Goal: Task Accomplishment & Management: Complete application form

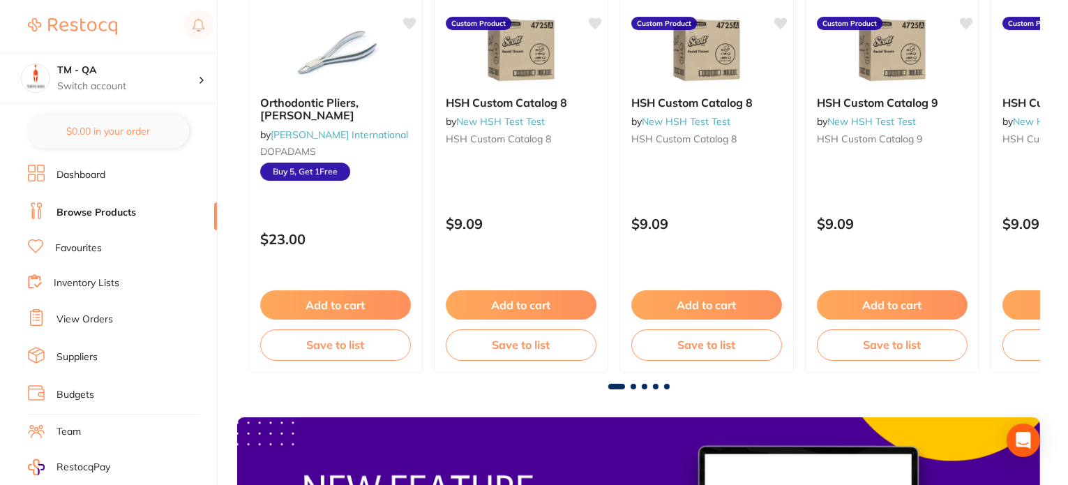
scroll to position [165, 0]
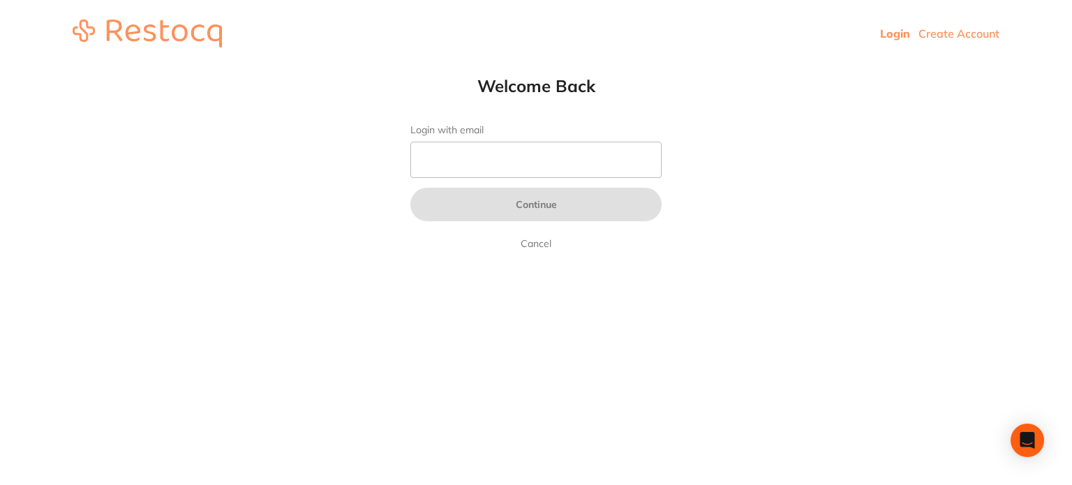
click at [956, 31] on link "Create Account" at bounding box center [958, 34] width 81 height 14
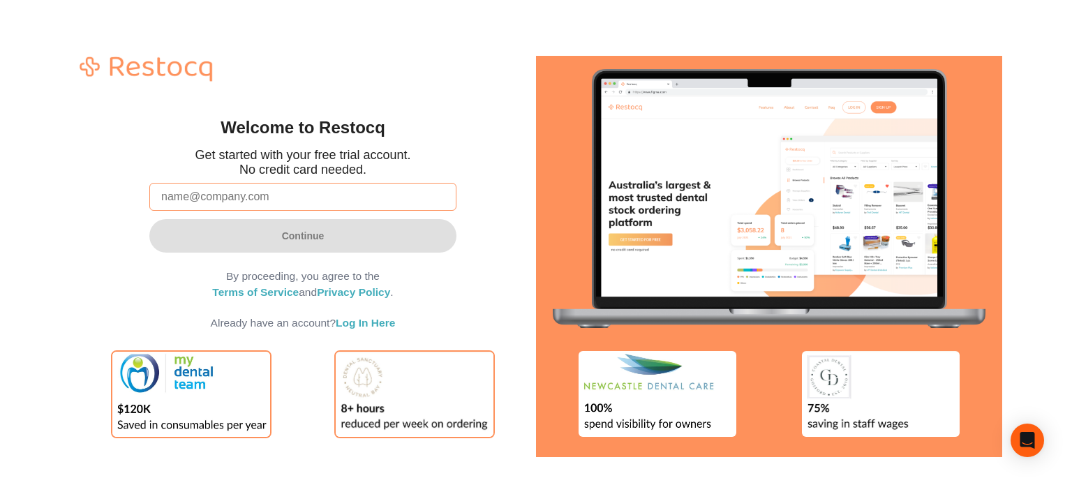
click at [271, 202] on input "email" at bounding box center [302, 197] width 307 height 28
click at [483, 135] on div "Welcome to Restocq Get started with your free trial account. No credit card nee…" at bounding box center [303, 256] width 466 height 419
drag, startPoint x: 287, startPoint y: 200, endPoint x: 287, endPoint y: 210, distance: 9.8
click at [287, 200] on input "email" at bounding box center [302, 197] width 307 height 28
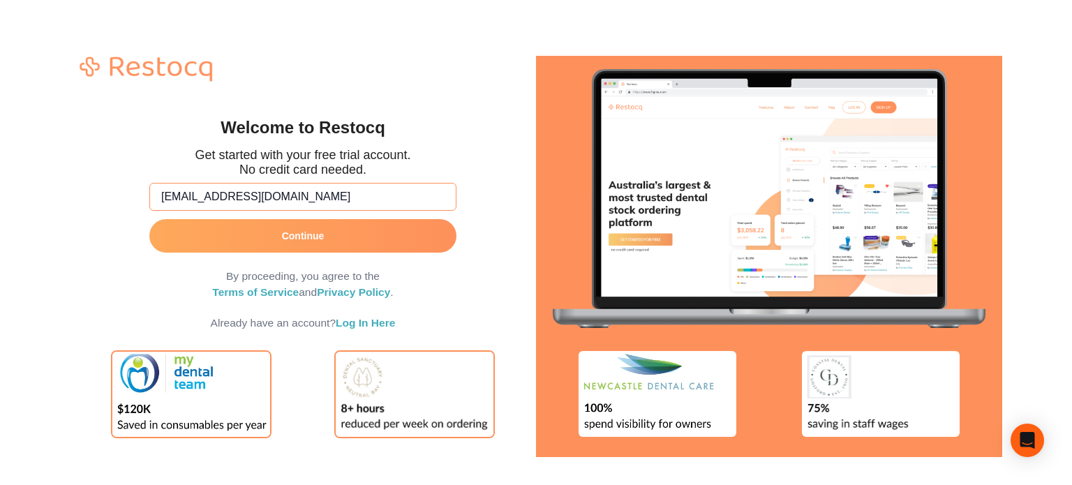
click at [193, 192] on input "[EMAIL_ADDRESS][DOMAIN_NAME]" at bounding box center [302, 197] width 307 height 28
type input "amrita+84@terrificminds.com"
click at [224, 237] on button "Continue" at bounding box center [302, 235] width 307 height 33
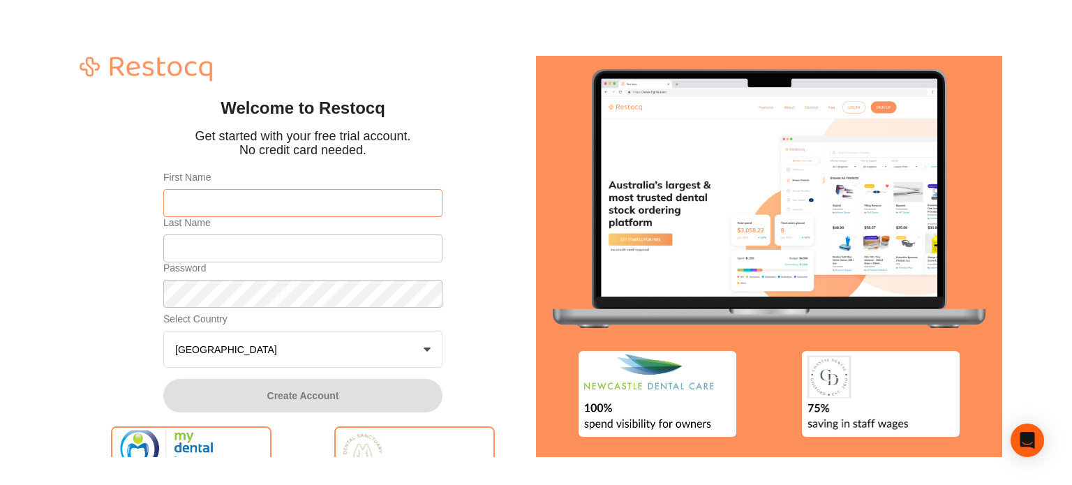
click at [224, 204] on input "First Name" at bounding box center [302, 203] width 279 height 28
type input "Amrita"
click at [214, 235] on input "Last Name" at bounding box center [302, 248] width 279 height 28
type input "Test 84"
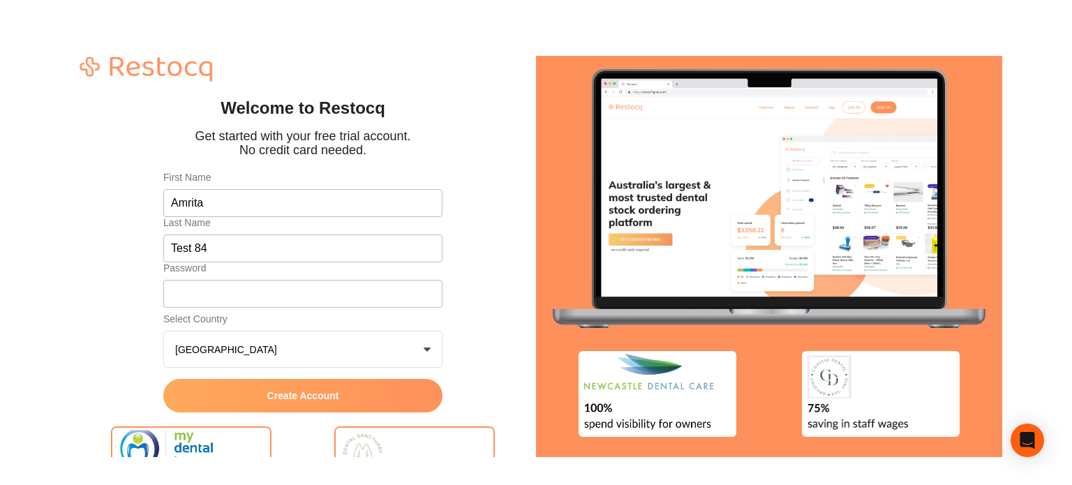
click at [243, 398] on button "Create Account" at bounding box center [302, 395] width 279 height 33
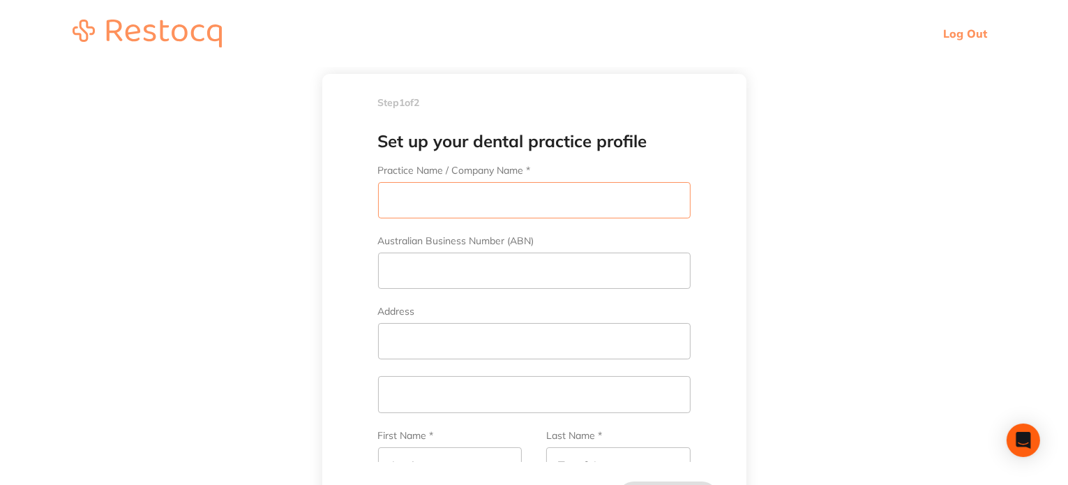
click at [472, 206] on input "Practice Name / Company Name *" at bounding box center [534, 200] width 313 height 36
type input "Amrita Test 84"
click at [474, 271] on input "Australian Business Number (ABN)" at bounding box center [534, 271] width 313 height 36
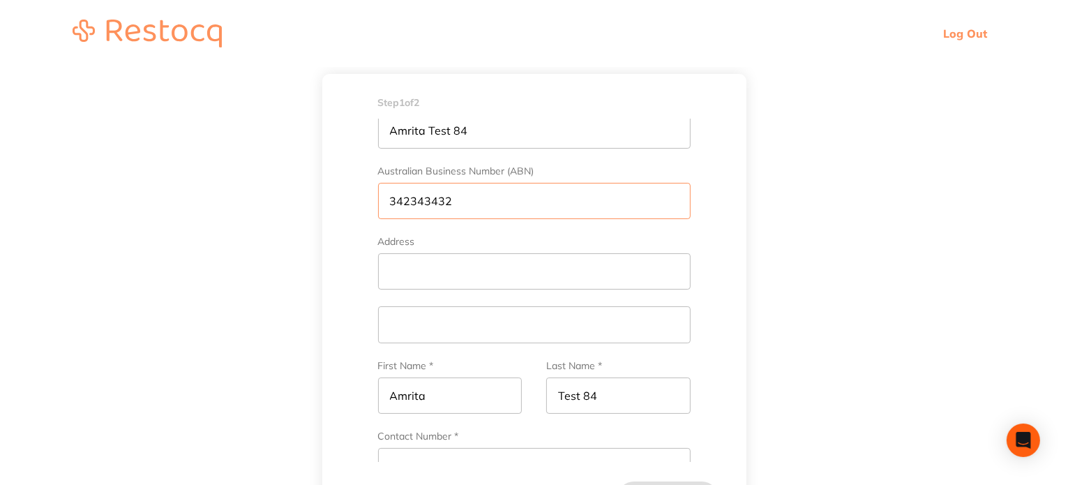
type input "342343432"
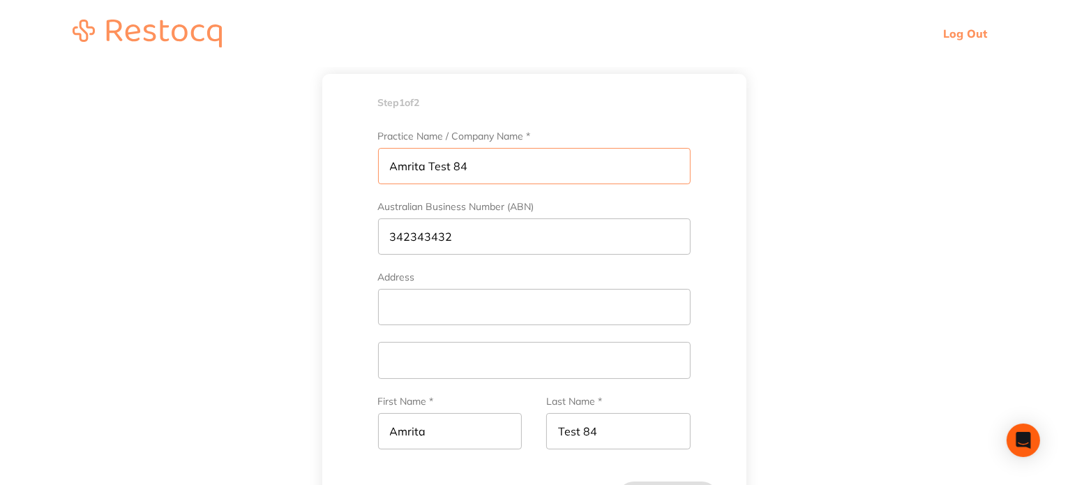
drag, startPoint x: 488, startPoint y: 128, endPoint x: 373, endPoint y: 128, distance: 114.4
click at [373, 128] on div "Set up your dental practice profile Practice Name / Company Name * Amrita Test …" at bounding box center [534, 290] width 424 height 343
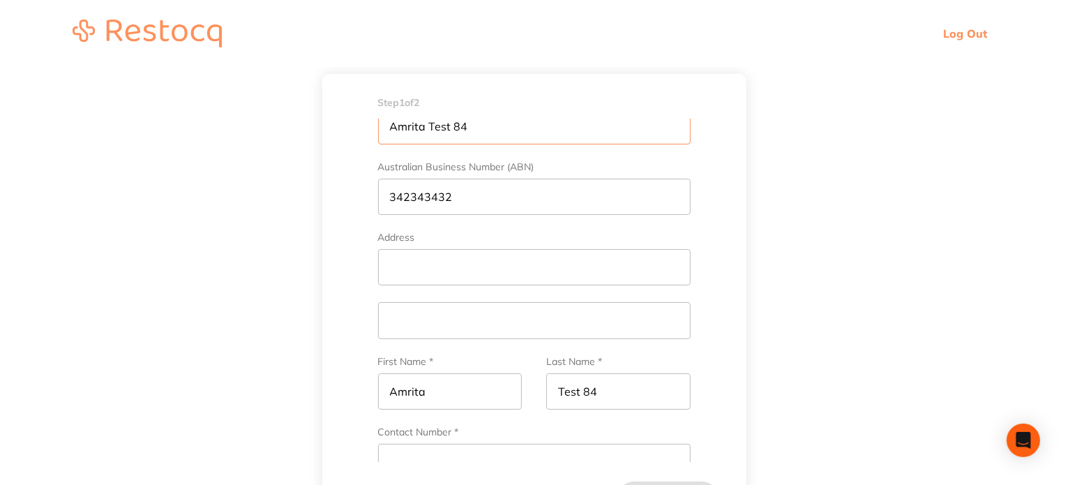
scroll to position [98, 0]
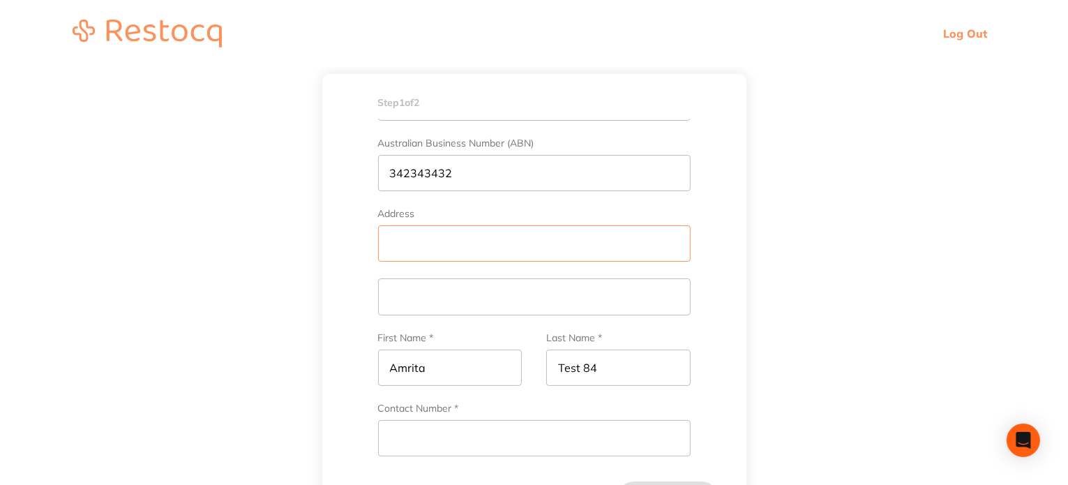
click at [425, 249] on input "Address" at bounding box center [534, 243] width 313 height 36
paste input "Amrita Test 84"
type input "Amrita Test 84"
click at [411, 298] on input "text" at bounding box center [534, 296] width 313 height 36
paste input "Amrita Test 84"
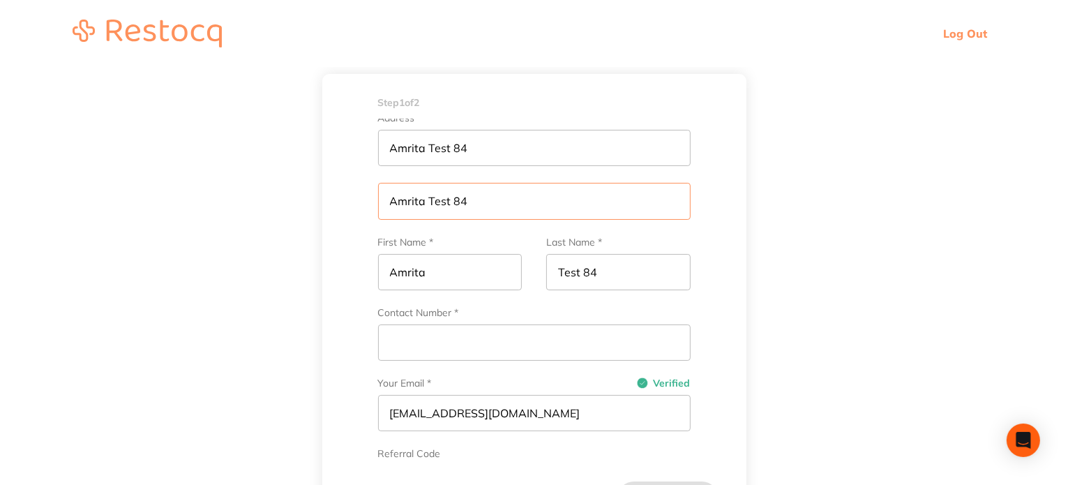
scroll to position [190, 0]
type input "Amrita Test 84"
click at [438, 345] on input "Contact Number *" at bounding box center [534, 346] width 313 height 36
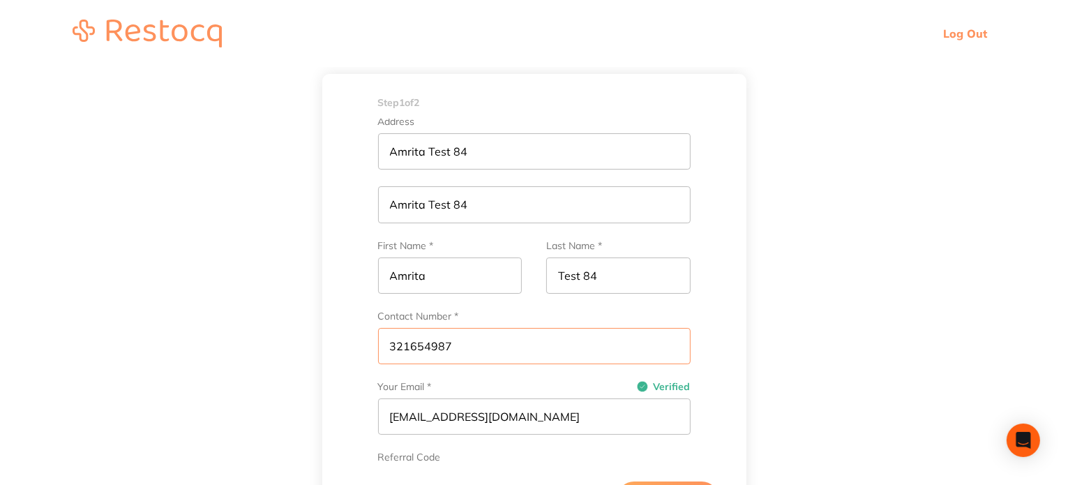
scroll to position [399, 0]
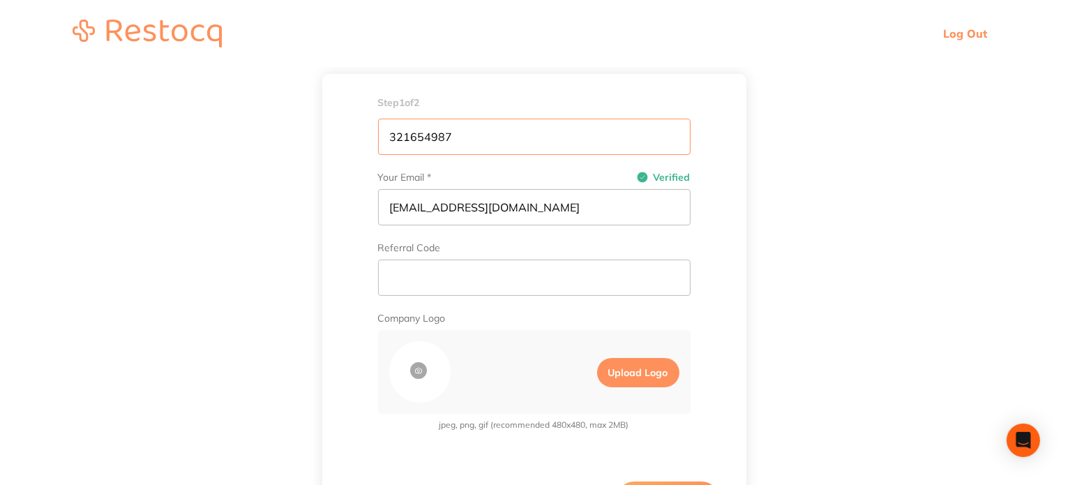
type input "321654987"
click at [464, 260] on input "text" at bounding box center [534, 278] width 313 height 36
paste input "DPOC2025"
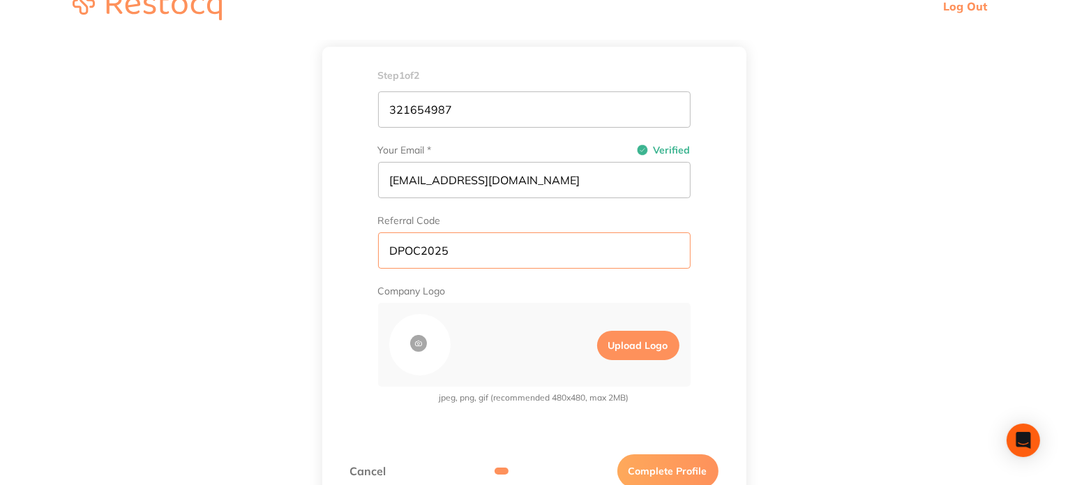
scroll to position [53, 0]
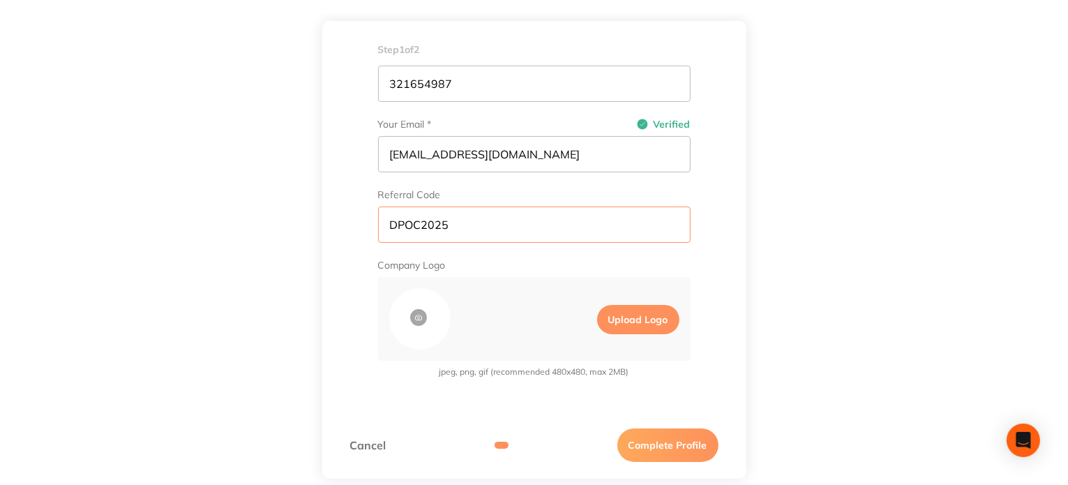
type input "DPOC2025"
click at [643, 446] on button "Complete Profile" at bounding box center [667, 444] width 101 height 33
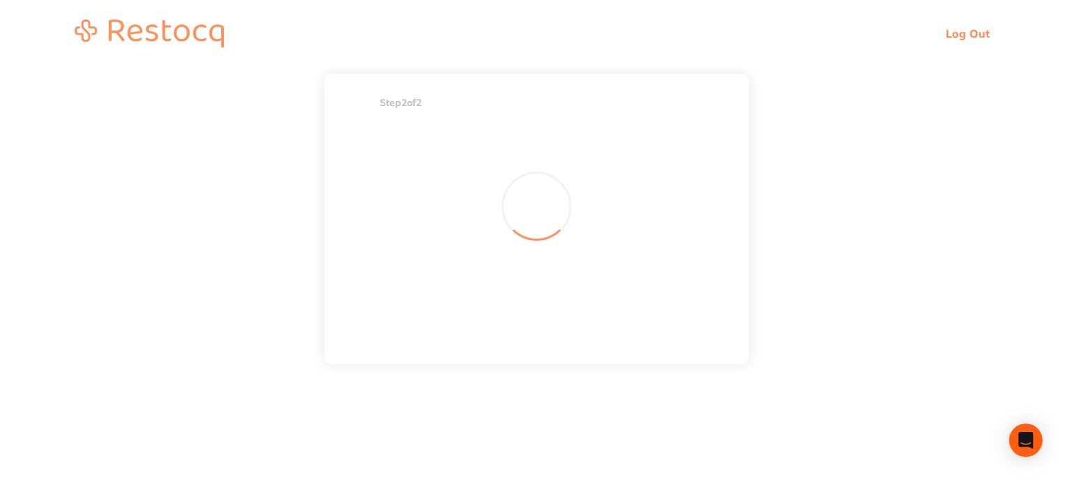
scroll to position [0, 0]
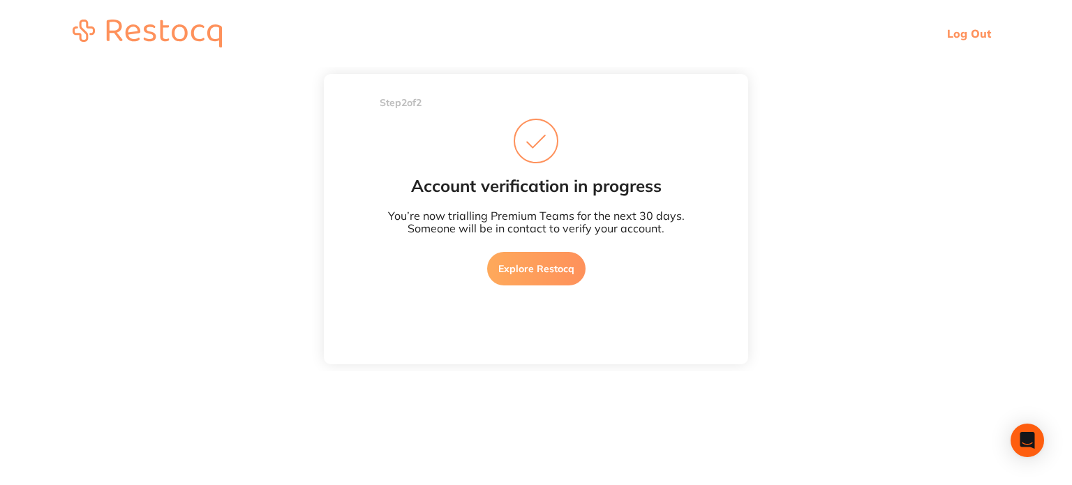
click at [530, 275] on link "Explore Restocq" at bounding box center [536, 268] width 98 height 33
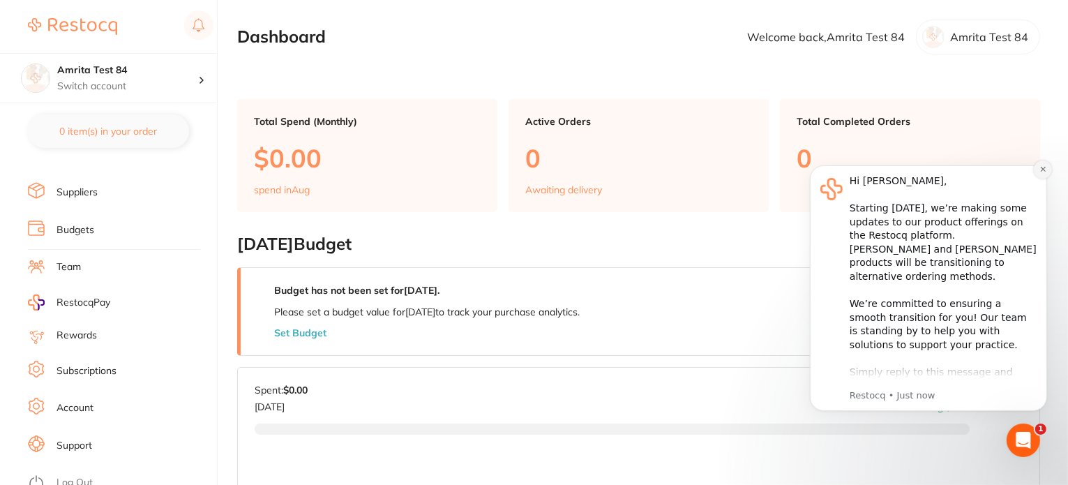
click at [1045, 167] on icon "Dismiss notification" at bounding box center [1043, 169] width 8 height 8
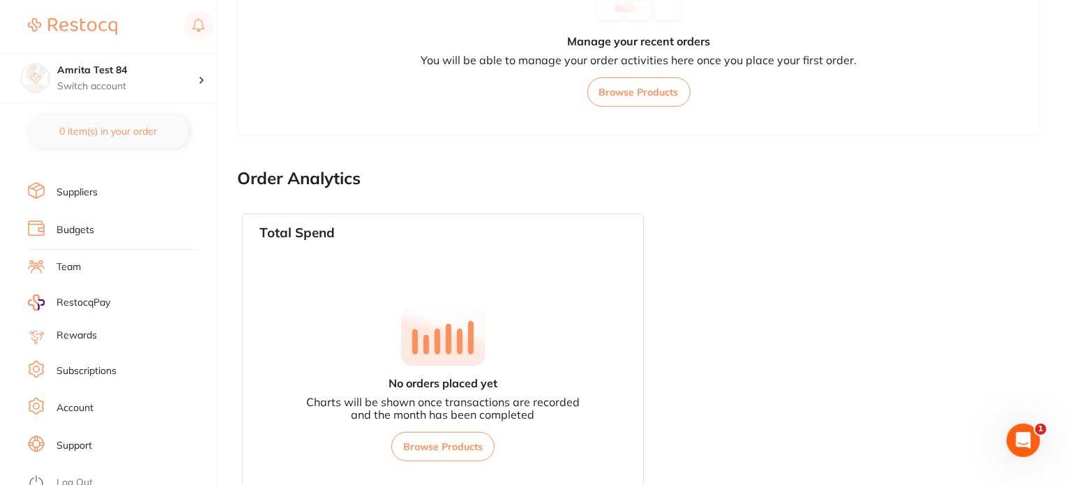
scroll to position [673, 0]
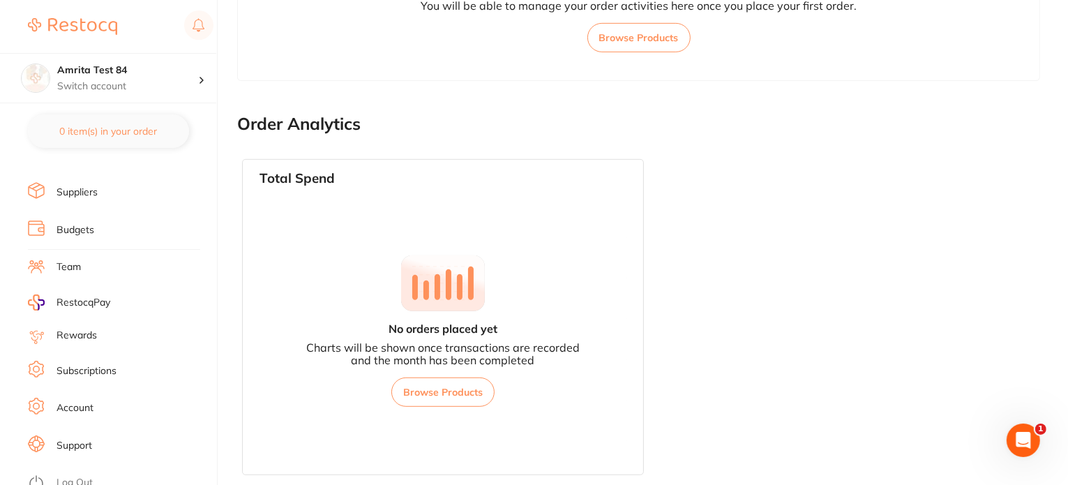
click at [70, 476] on link "Log Out" at bounding box center [75, 483] width 36 height 14
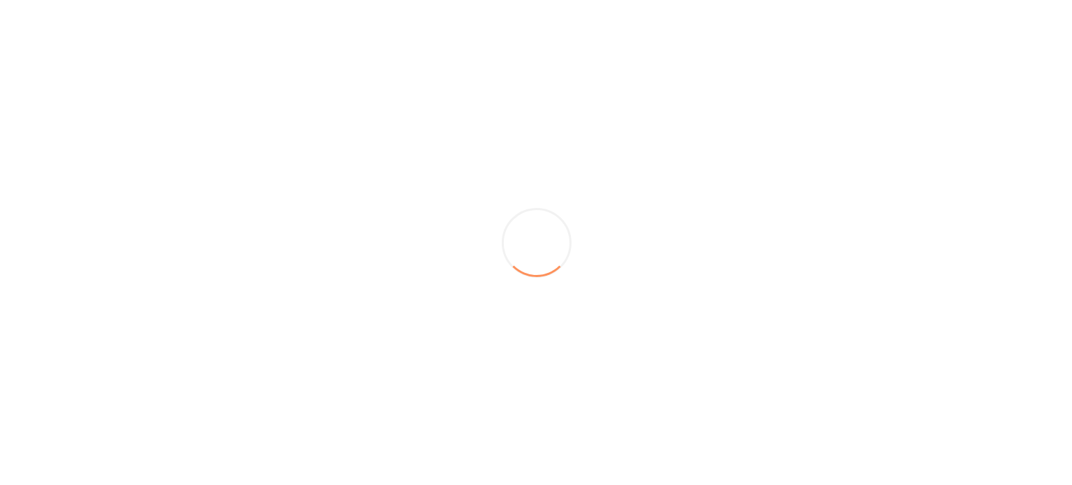
scroll to position [0, 0]
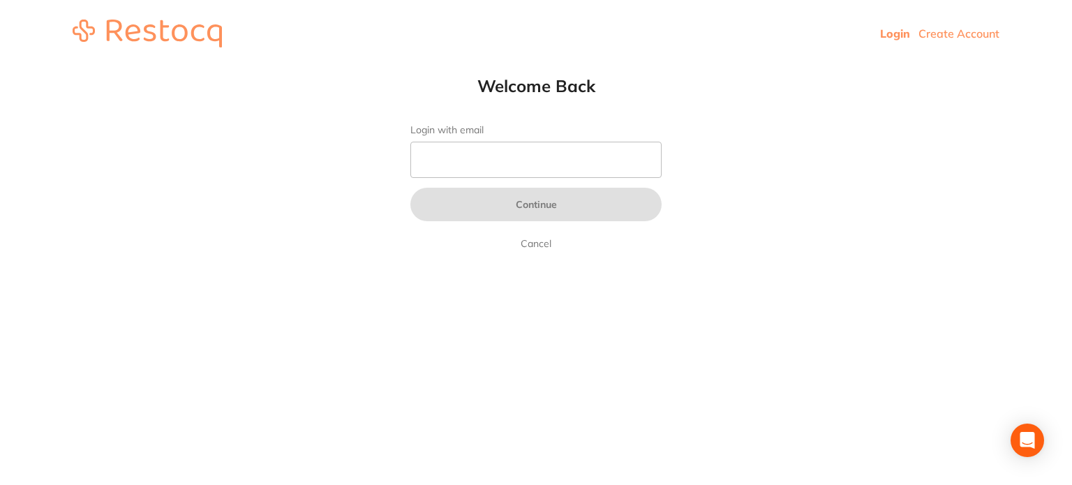
click at [945, 36] on link "Create Account" at bounding box center [958, 34] width 81 height 14
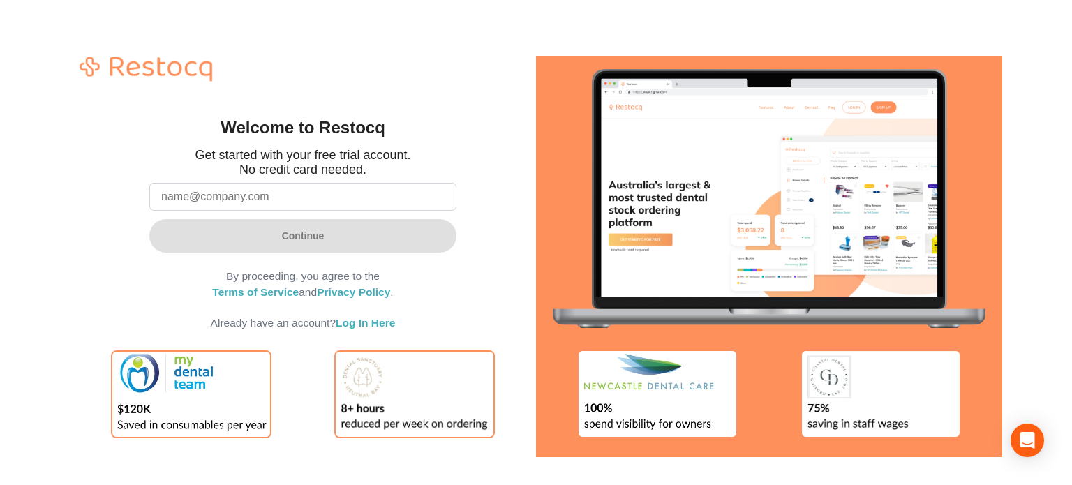
click at [317, 200] on input "email" at bounding box center [302, 197] width 307 height 28
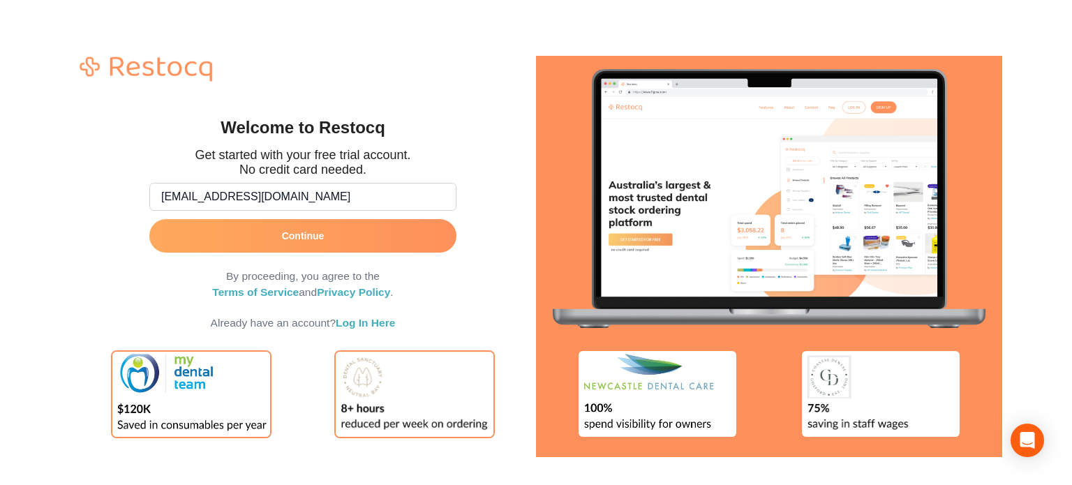
click at [195, 195] on input "[EMAIL_ADDRESS][DOMAIN_NAME]" at bounding box center [302, 197] width 307 height 28
type input "[EMAIL_ADDRESS][DOMAIN_NAME]"
click at [313, 253] on form "[EMAIL_ADDRESS][DOMAIN_NAME] Continue By proceeding, you agree to the Terms of …" at bounding box center [302, 253] width 307 height 153
click at [319, 243] on button "Continue" at bounding box center [302, 235] width 307 height 33
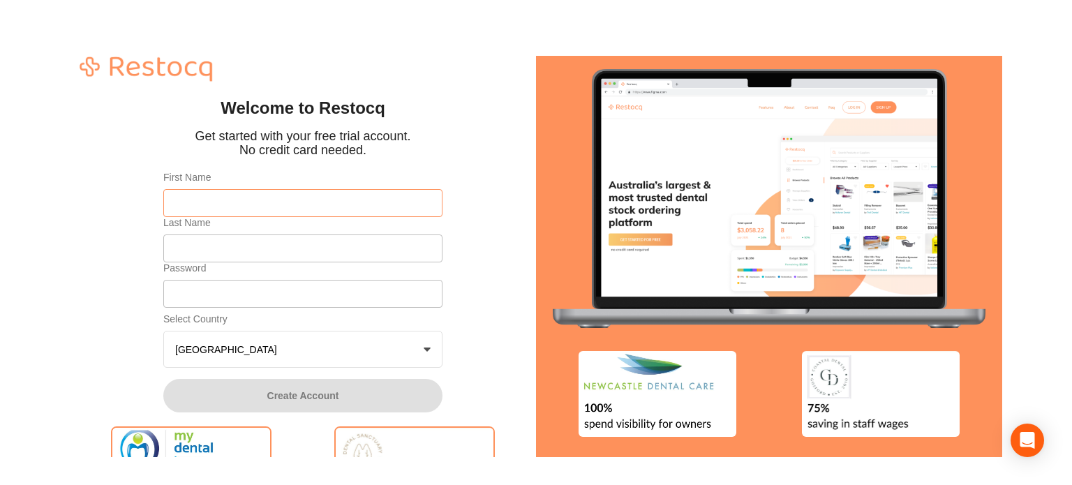
click at [280, 211] on input "First Name" at bounding box center [302, 203] width 279 height 28
drag, startPoint x: 261, startPoint y: 209, endPoint x: 202, endPoint y: 200, distance: 59.4
click at [202, 200] on input "Amrita Test" at bounding box center [302, 203] width 279 height 28
type input "Amrita"
click at [193, 240] on input "Last Name" at bounding box center [302, 248] width 279 height 28
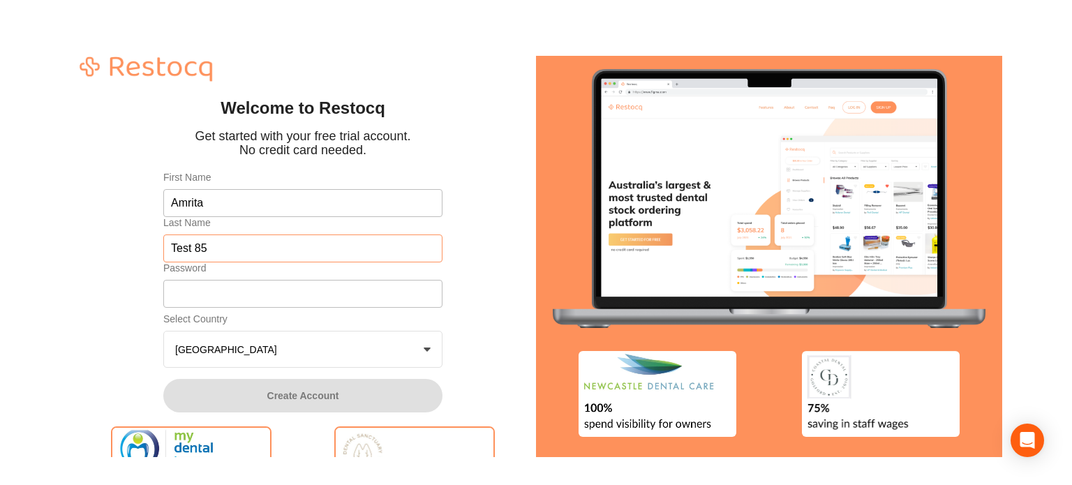
type input "Test 85"
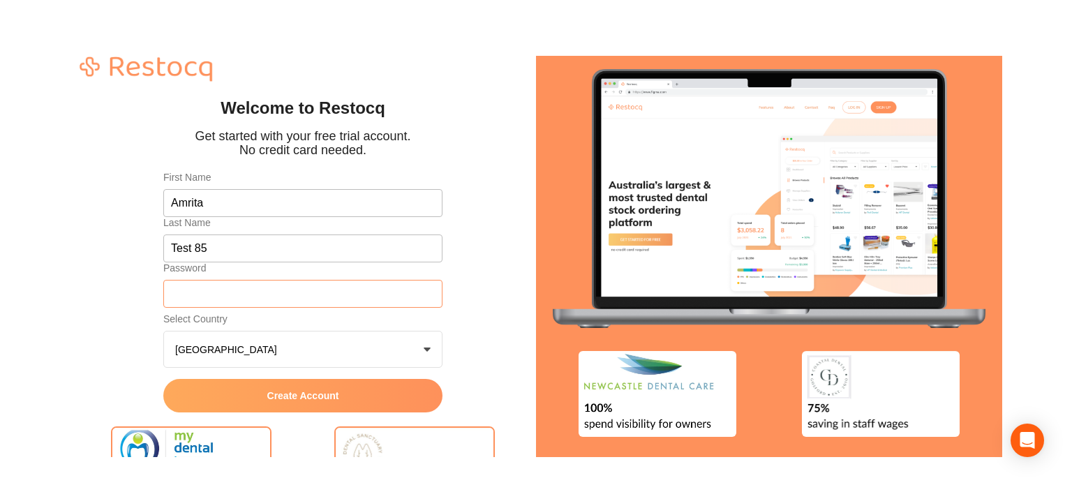
click at [86, 283] on div "Welcome to Restocq Get started with your free trial account. No credit card nee…" at bounding box center [303, 256] width 466 height 419
click at [234, 385] on button "Create Account" at bounding box center [302, 395] width 279 height 33
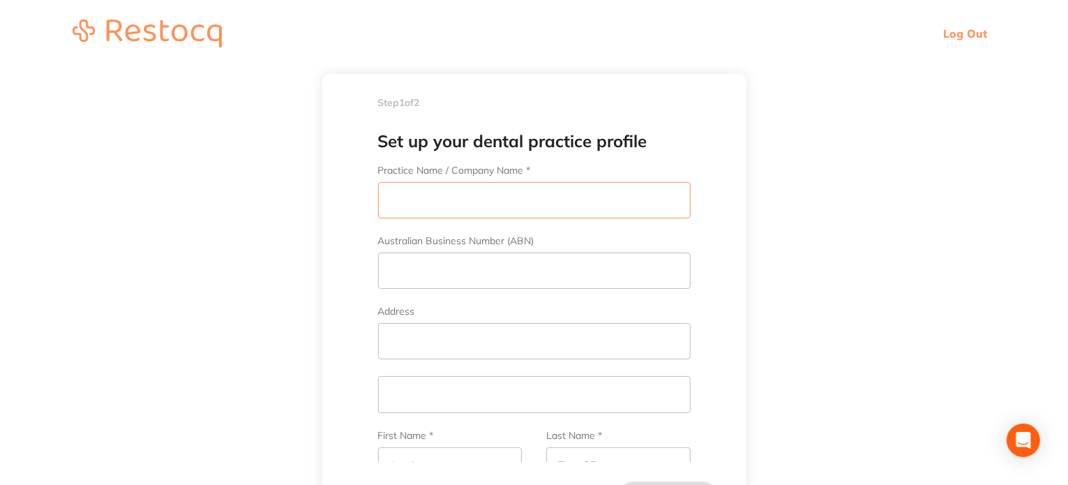
click at [441, 193] on input "Practice Name / Company Name *" at bounding box center [534, 200] width 313 height 36
type input "Amrita Test 85"
click at [479, 278] on input "Australian Business Number (ABN)" at bounding box center [534, 271] width 313 height 36
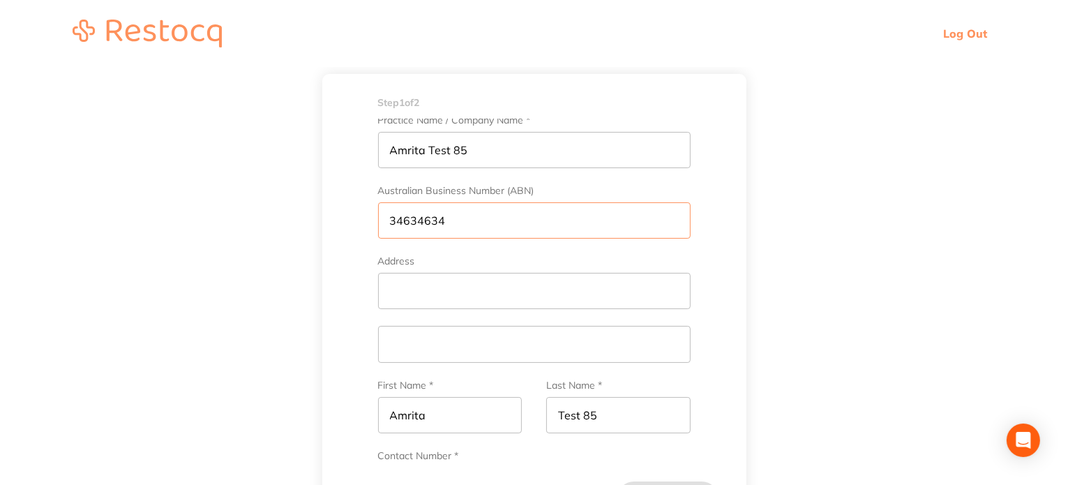
scroll to position [70, 0]
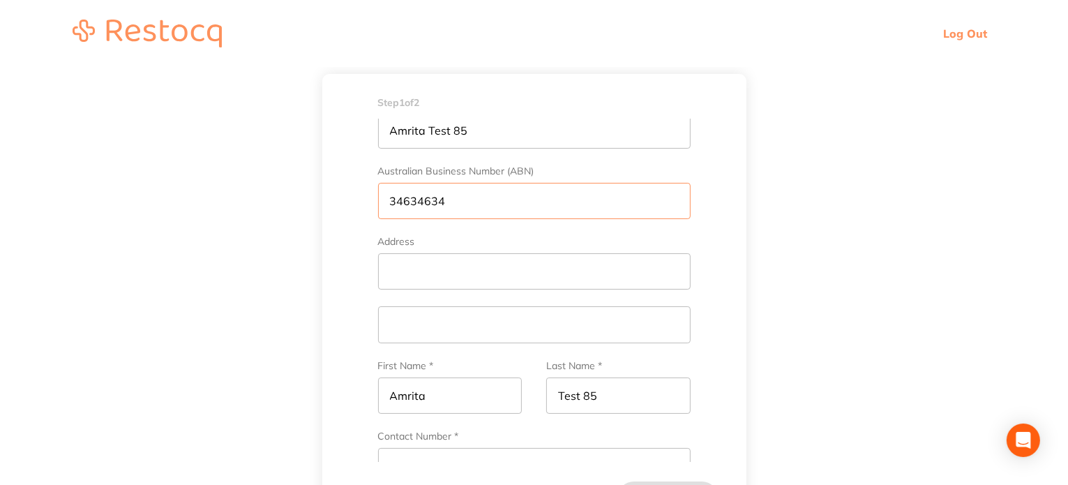
type input "34634634"
drag, startPoint x: 405, startPoint y: 130, endPoint x: 338, endPoint y: 130, distance: 67.0
click at [338, 130] on div "Set up your dental practice profile Practice Name / Company Name * Amrita Test …" at bounding box center [534, 290] width 424 height 343
click at [469, 265] on input "Address" at bounding box center [534, 271] width 313 height 36
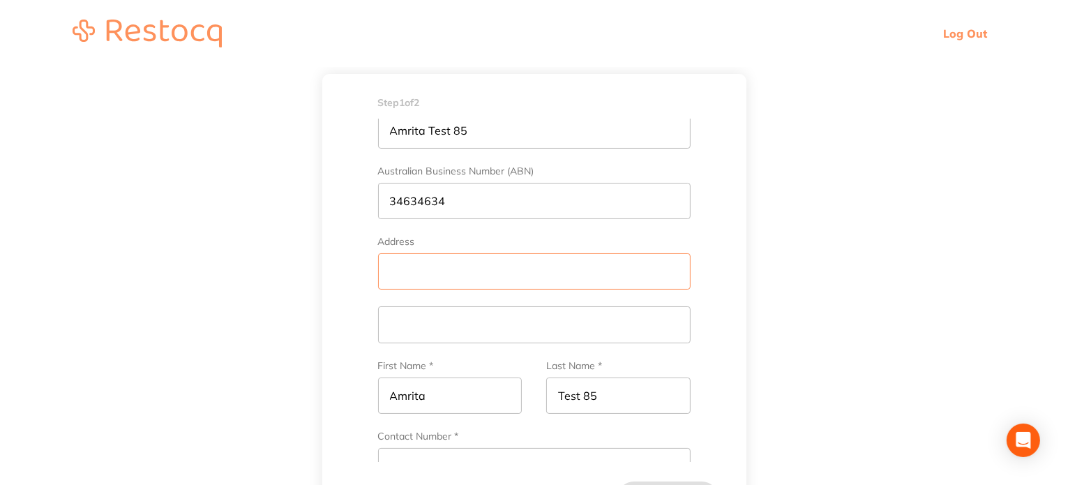
paste input "Amrita Test 85"
drag, startPoint x: 536, startPoint y: 270, endPoint x: 466, endPoint y: 265, distance: 69.9
click at [466, 265] on input "Amrita Test 85Amrita Test 85" at bounding box center [534, 271] width 313 height 36
type input "Amrita Test 85"
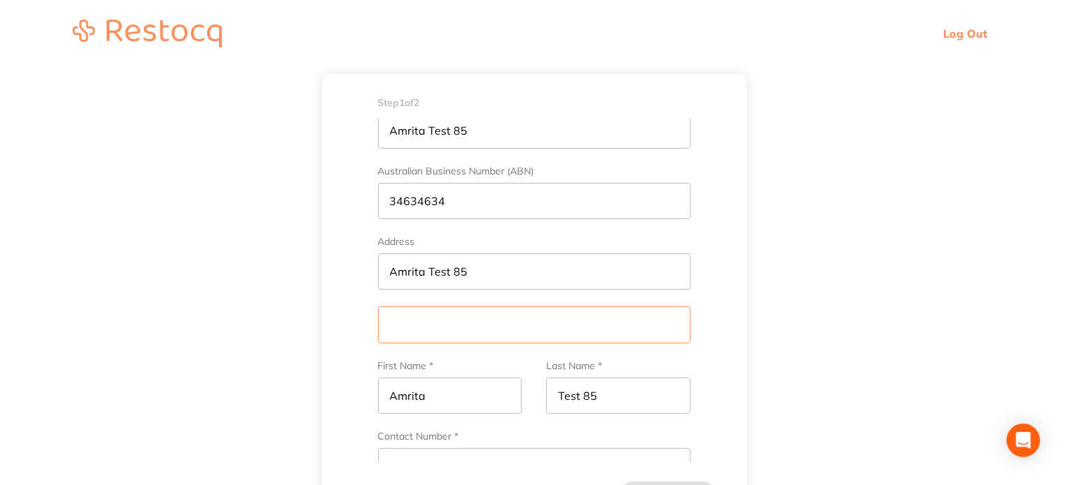
click at [451, 334] on input "text" at bounding box center [534, 324] width 313 height 36
paste input "Amrita Test 85"
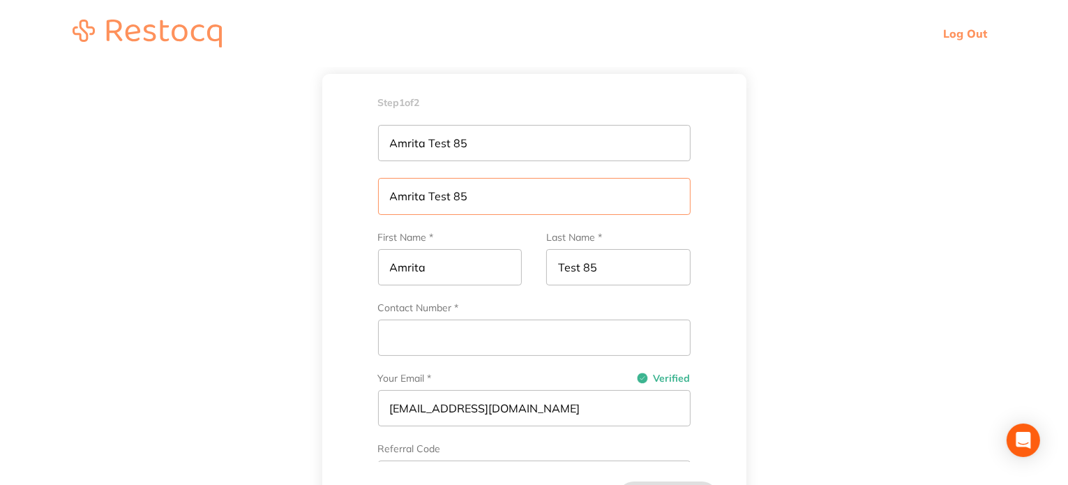
scroll to position [349, 0]
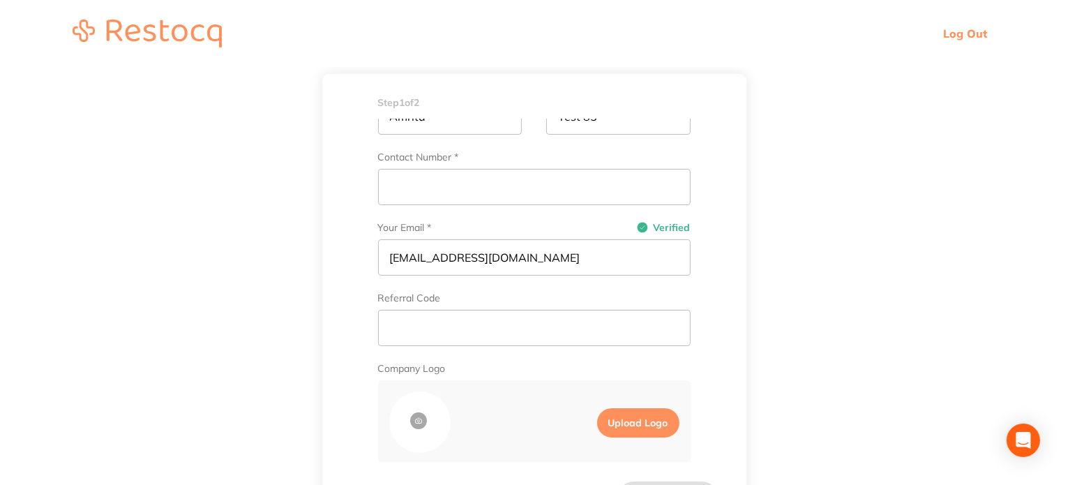
type input "Amrita Test 85"
click at [460, 190] on input "Contact Number *" at bounding box center [534, 187] width 313 height 36
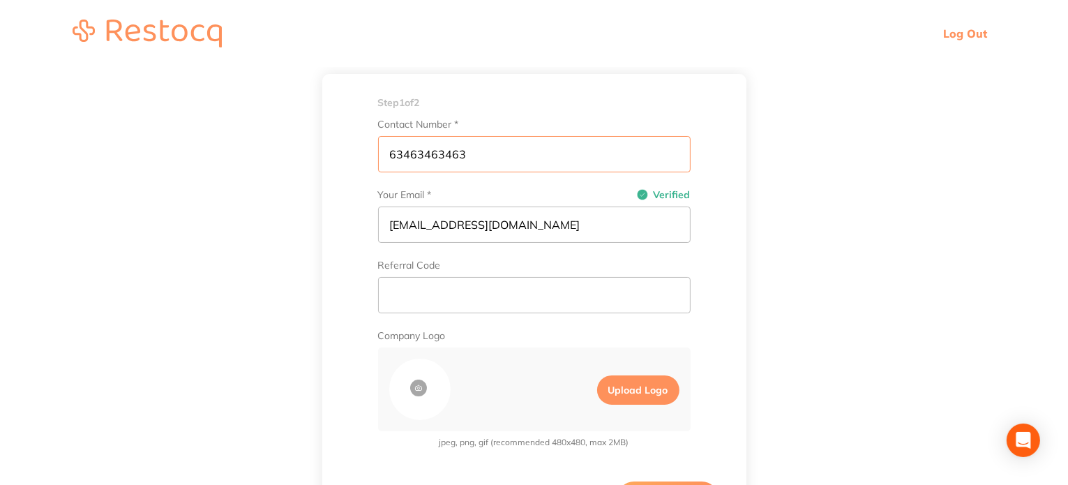
scroll to position [399, 0]
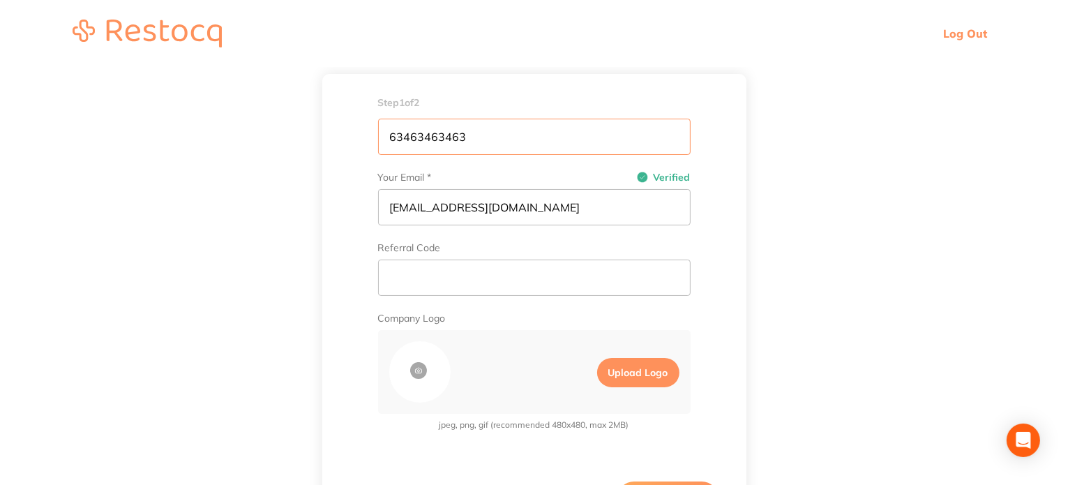
type input "63463463463"
click at [502, 276] on input "text" at bounding box center [534, 278] width 313 height 36
paste input "DPOC2025"
click at [419, 278] on input "DPOC2025" at bounding box center [534, 278] width 313 height 36
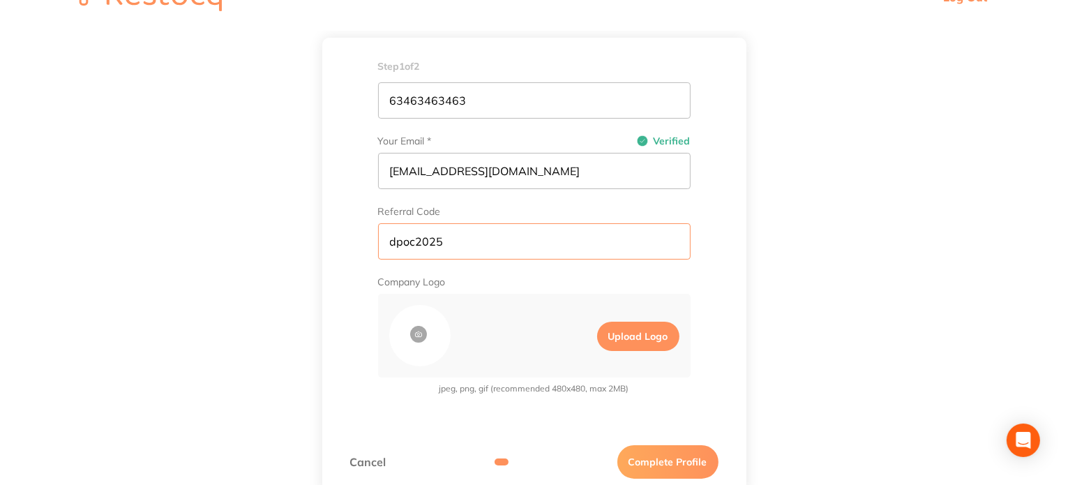
scroll to position [53, 0]
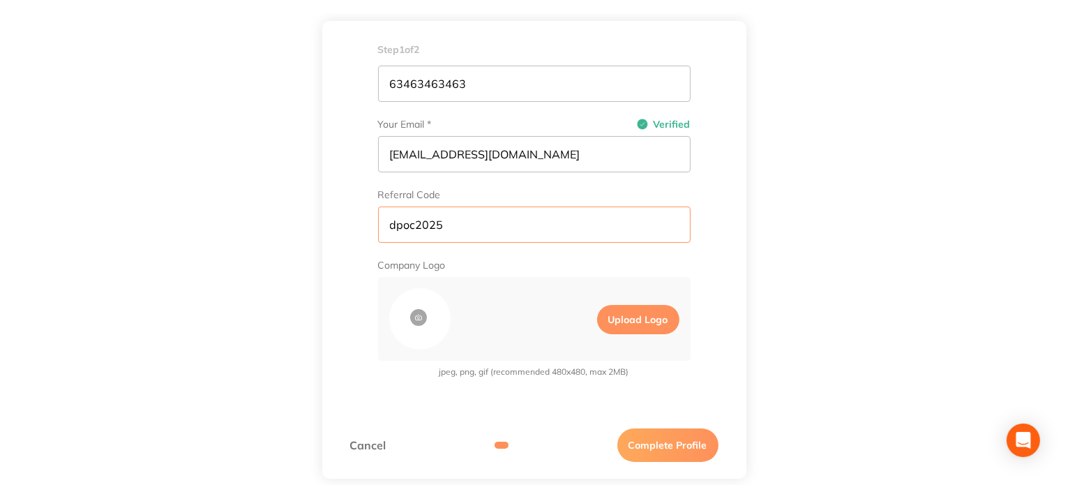
type input "dpoc2025"
click at [652, 442] on button "Complete Profile" at bounding box center [667, 444] width 101 height 33
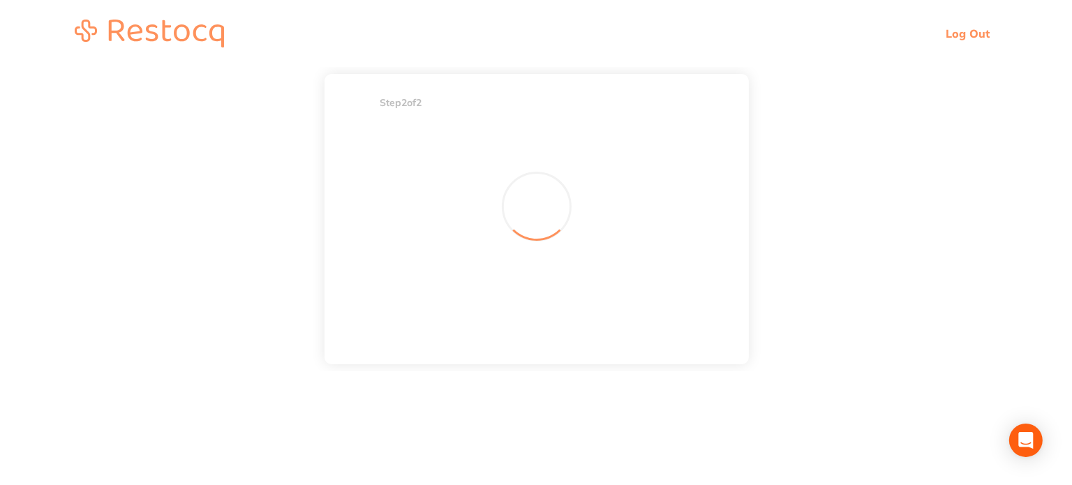
scroll to position [0, 0]
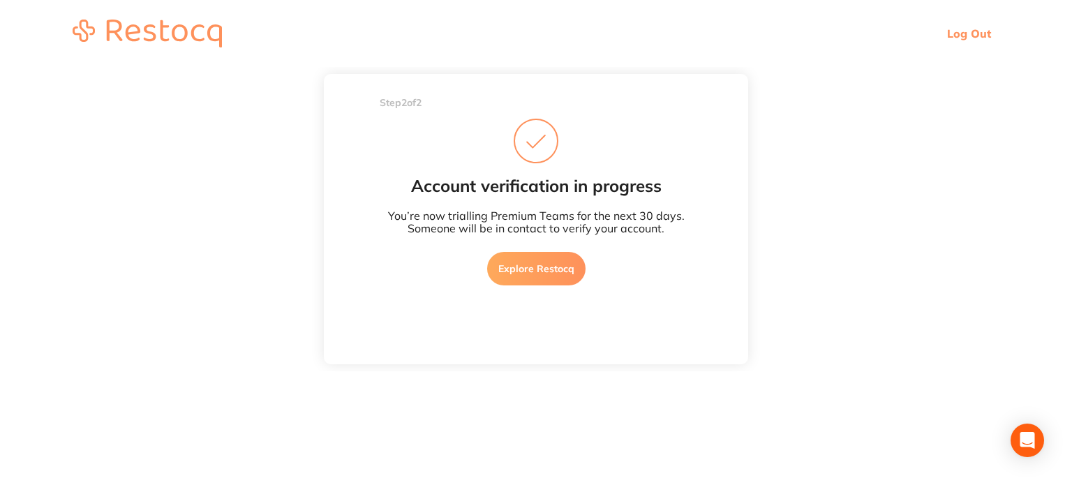
drag, startPoint x: 569, startPoint y: 280, endPoint x: 569, endPoint y: 273, distance: 7.7
click at [569, 279] on link "Explore Restocq" at bounding box center [536, 268] width 98 height 33
